Goal: Transaction & Acquisition: Download file/media

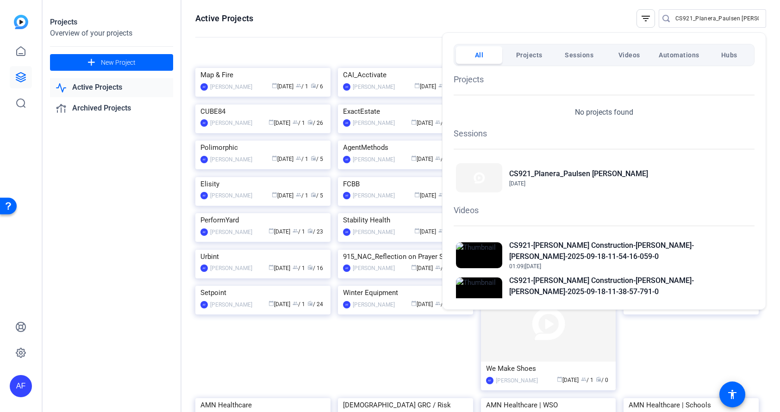
click at [688, 15] on div at bounding box center [390, 206] width 780 height 412
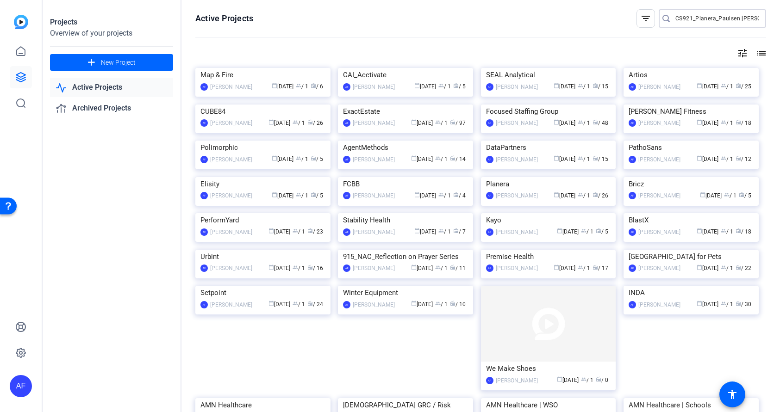
click at [692, 20] on input "CS921_Planera_Paulsen Construction_Jason Bartschi" at bounding box center [716, 18] width 83 height 11
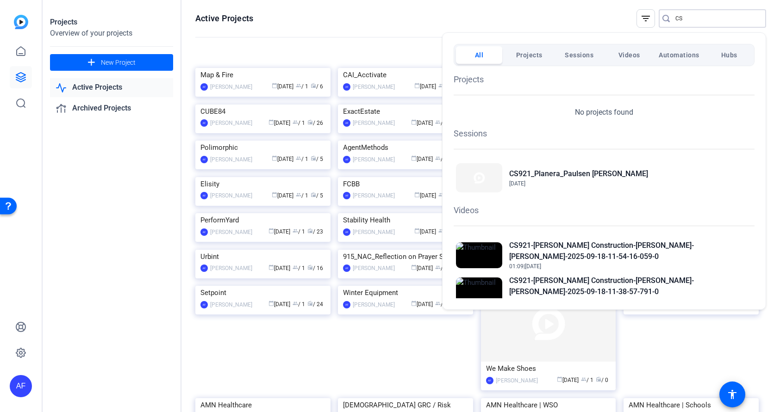
type input "C"
click at [681, 19] on div at bounding box center [390, 206] width 780 height 412
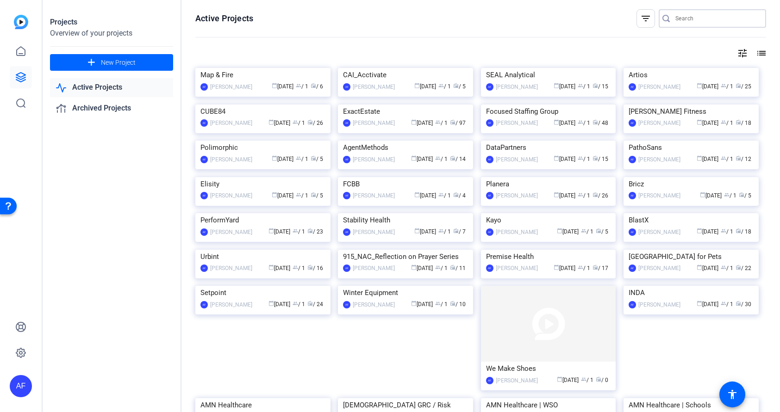
paste input "CS919_TeraLeap_CUBE84_Jennifer [PERSON_NAME]"
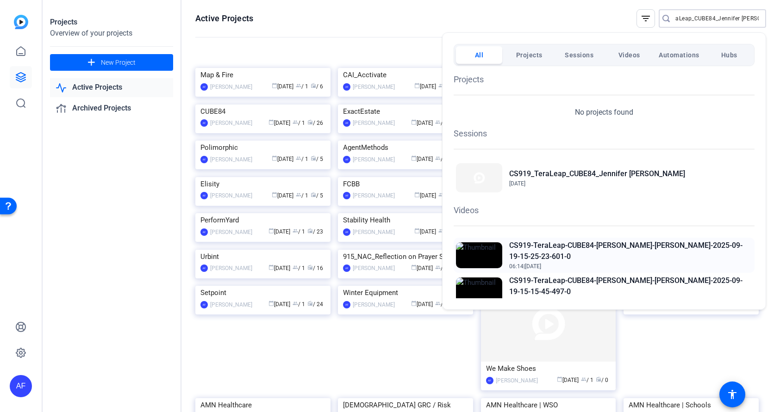
type input "CS919_TeraLeap_CUBE84_Jennifer [PERSON_NAME]"
click at [666, 248] on h2 "CS919-TeraLeap-CUBE84-[PERSON_NAME]-[PERSON_NAME]-2025-09-19-15-25-23-601-0" at bounding box center [630, 251] width 243 height 22
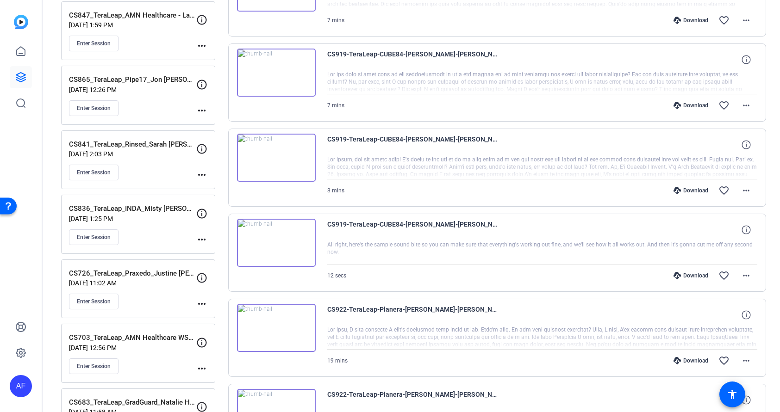
scroll to position [389, 0]
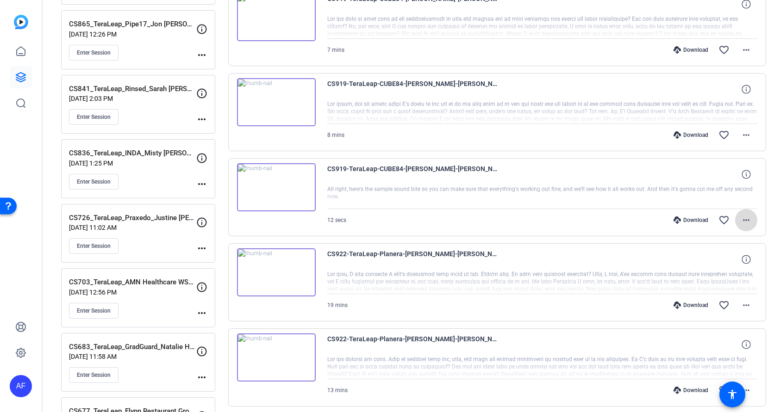
click at [745, 219] on mat-icon "more_horiz" at bounding box center [745, 220] width 11 height 11
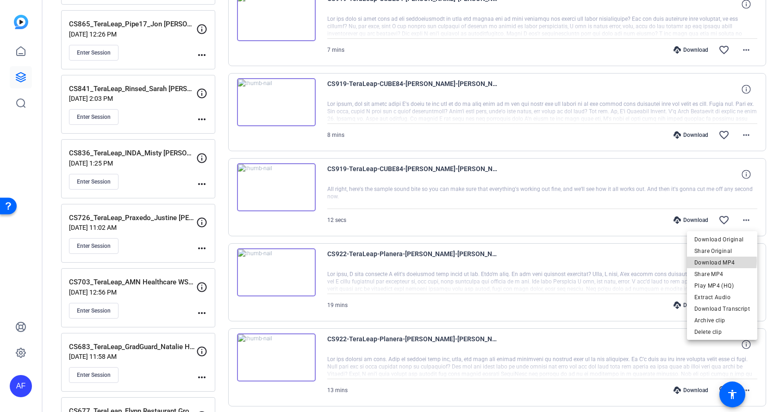
click at [722, 261] on span "Download MP4" at bounding box center [722, 262] width 56 height 11
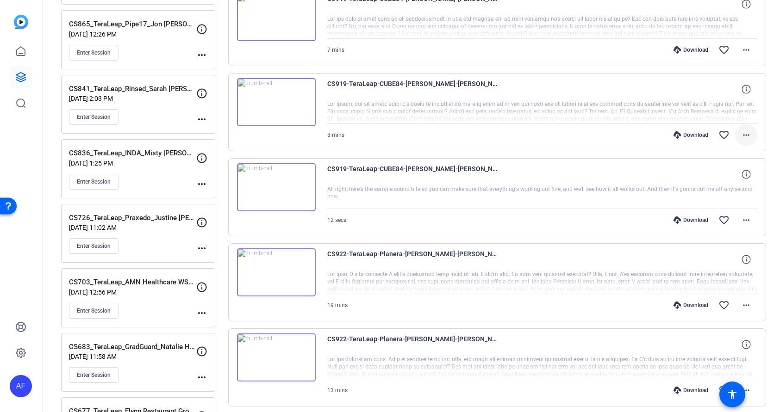
click at [744, 134] on mat-icon "more_horiz" at bounding box center [745, 135] width 11 height 11
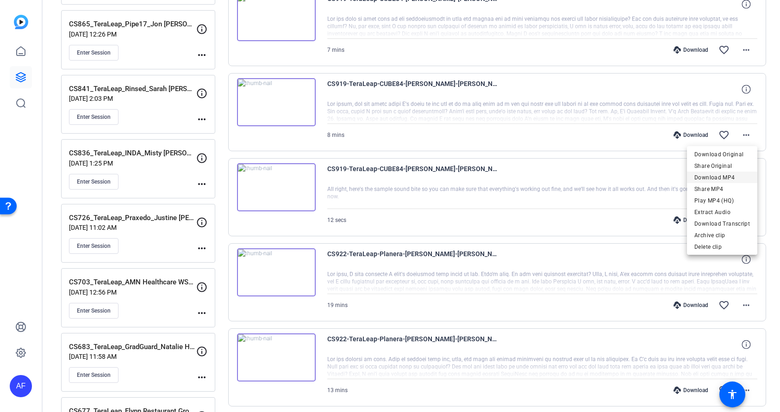
click at [712, 175] on span "Download MP4" at bounding box center [722, 177] width 56 height 11
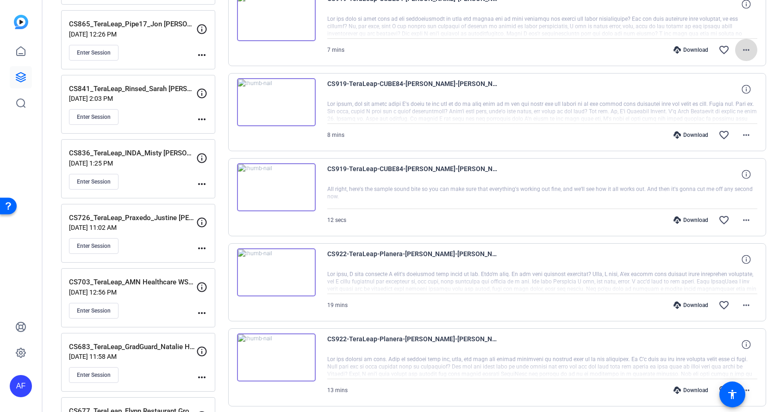
click at [744, 50] on mat-icon "more_horiz" at bounding box center [745, 49] width 11 height 11
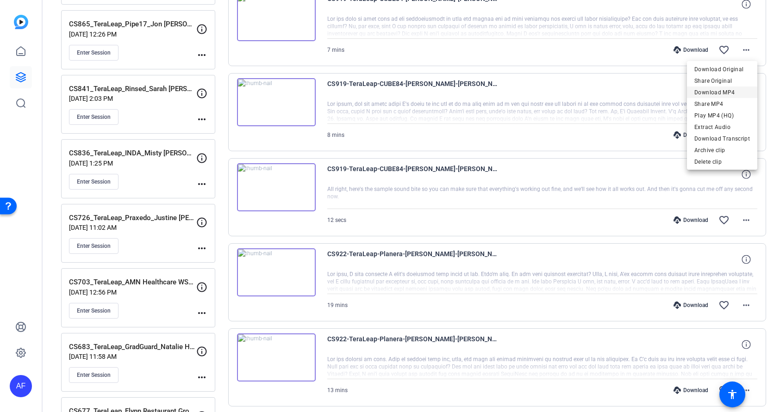
click at [714, 93] on span "Download MP4" at bounding box center [722, 92] width 56 height 11
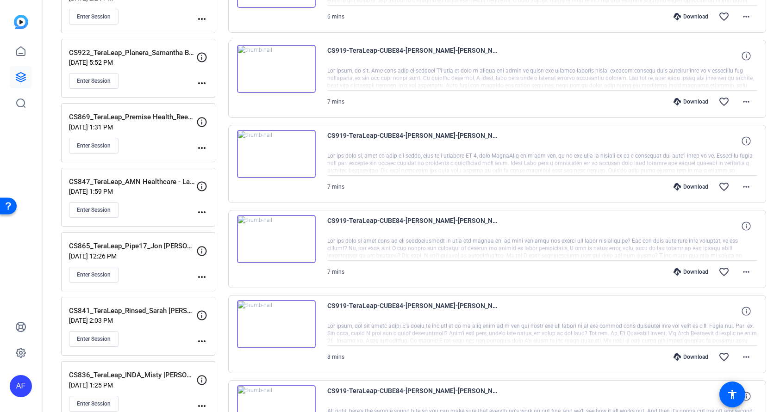
scroll to position [111, 0]
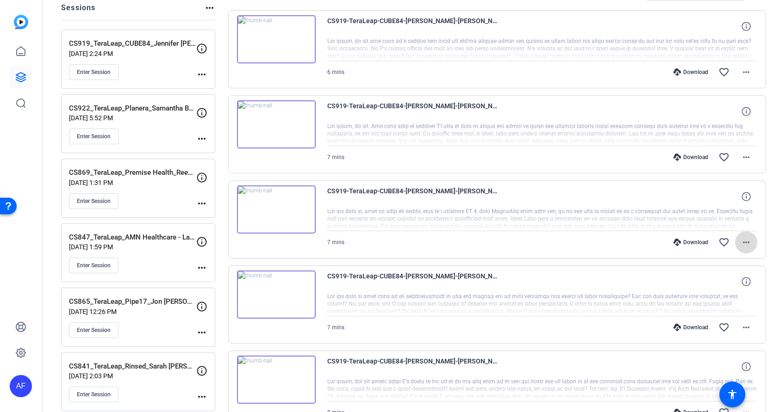
click at [747, 244] on mat-icon "more_horiz" at bounding box center [745, 242] width 11 height 11
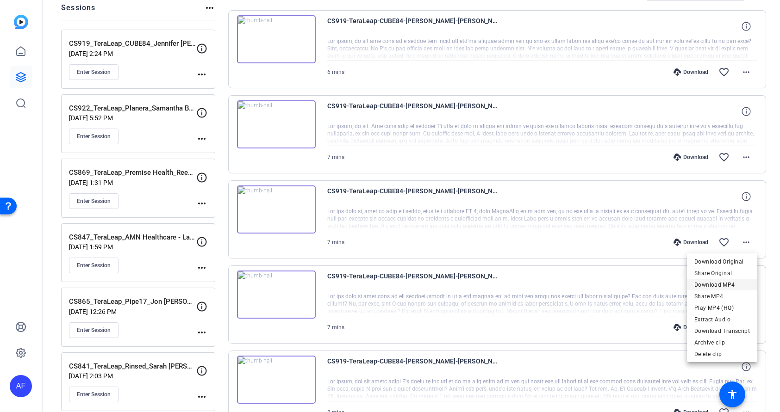
click at [723, 284] on span "Download MP4" at bounding box center [722, 284] width 56 height 11
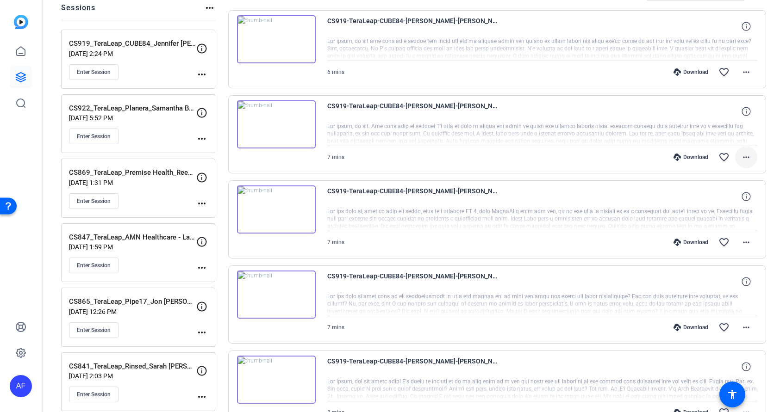
click at [747, 157] on mat-icon "more_horiz" at bounding box center [745, 157] width 11 height 11
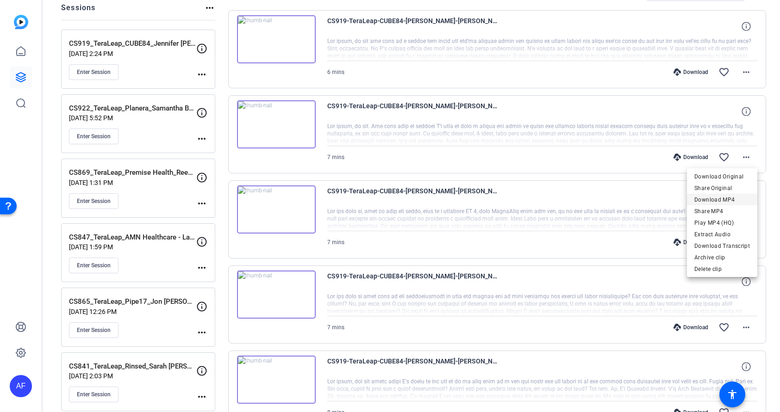
click at [717, 199] on span "Download MP4" at bounding box center [722, 199] width 56 height 11
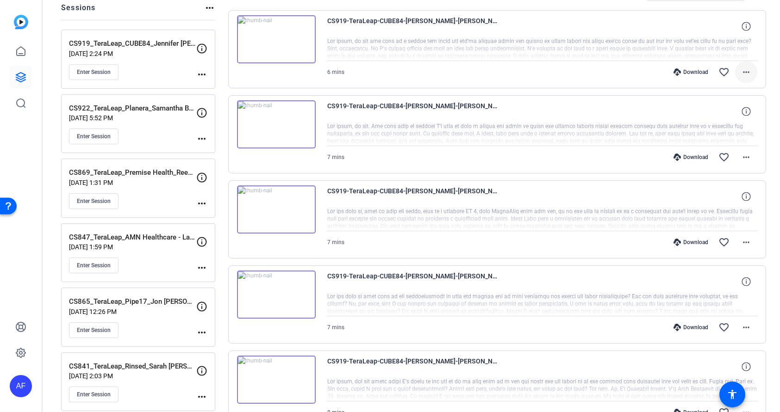
click at [743, 73] on mat-icon "more_horiz" at bounding box center [745, 72] width 11 height 11
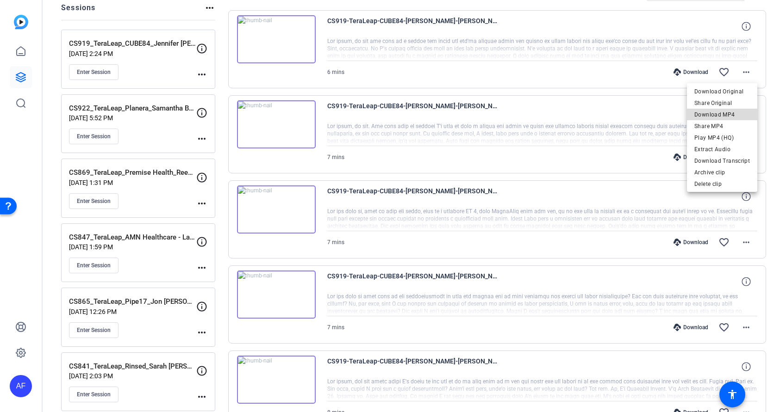
click at [724, 113] on span "Download MP4" at bounding box center [722, 114] width 56 height 11
